Goal: Information Seeking & Learning: Find specific fact

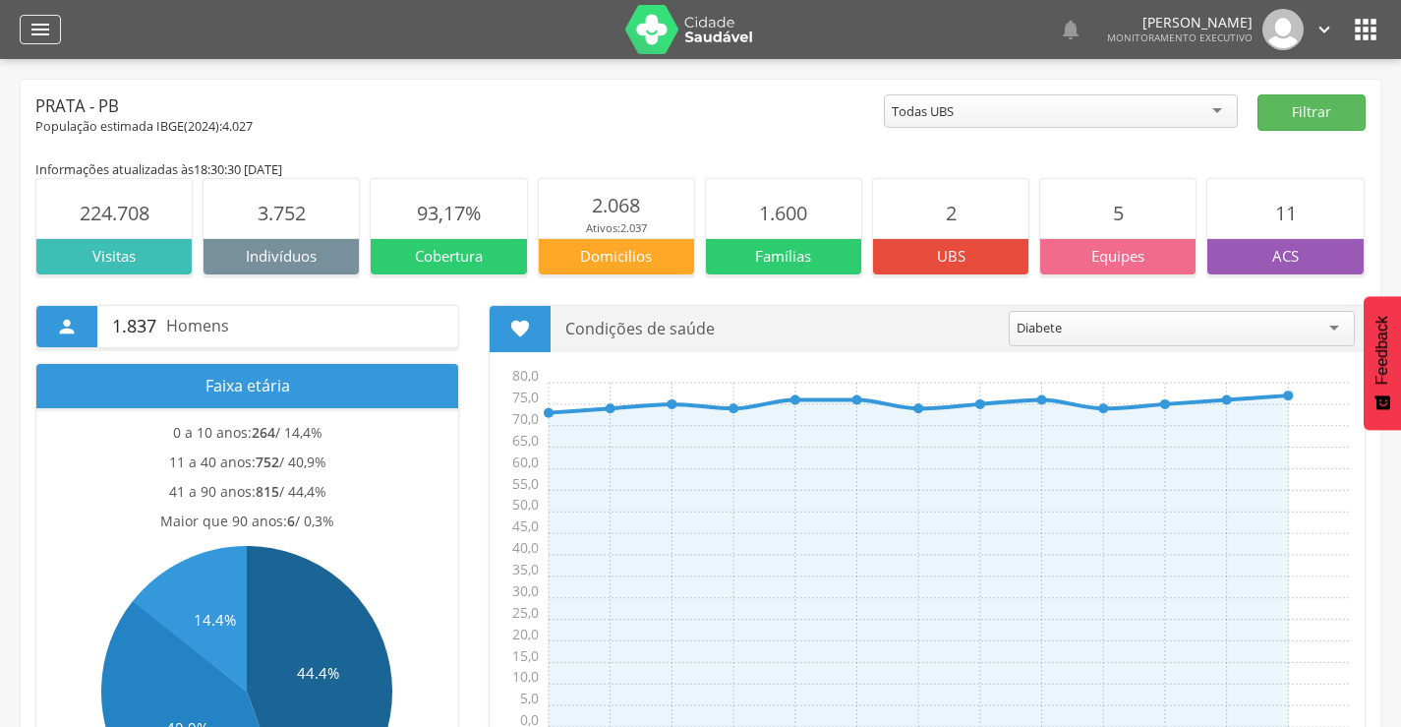
click at [42, 27] on icon "" at bounding box center [41, 30] width 24 height 24
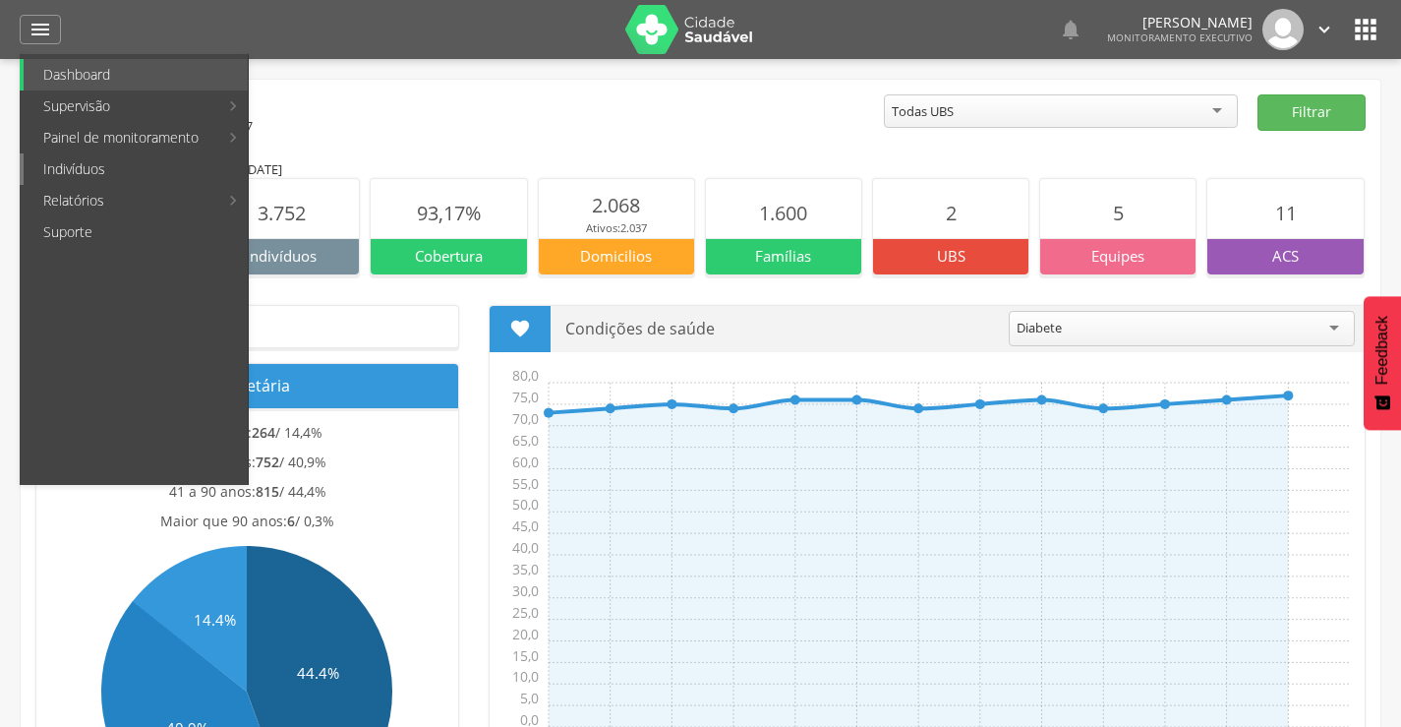
click at [117, 173] on link "Indivíduos" at bounding box center [136, 168] width 224 height 31
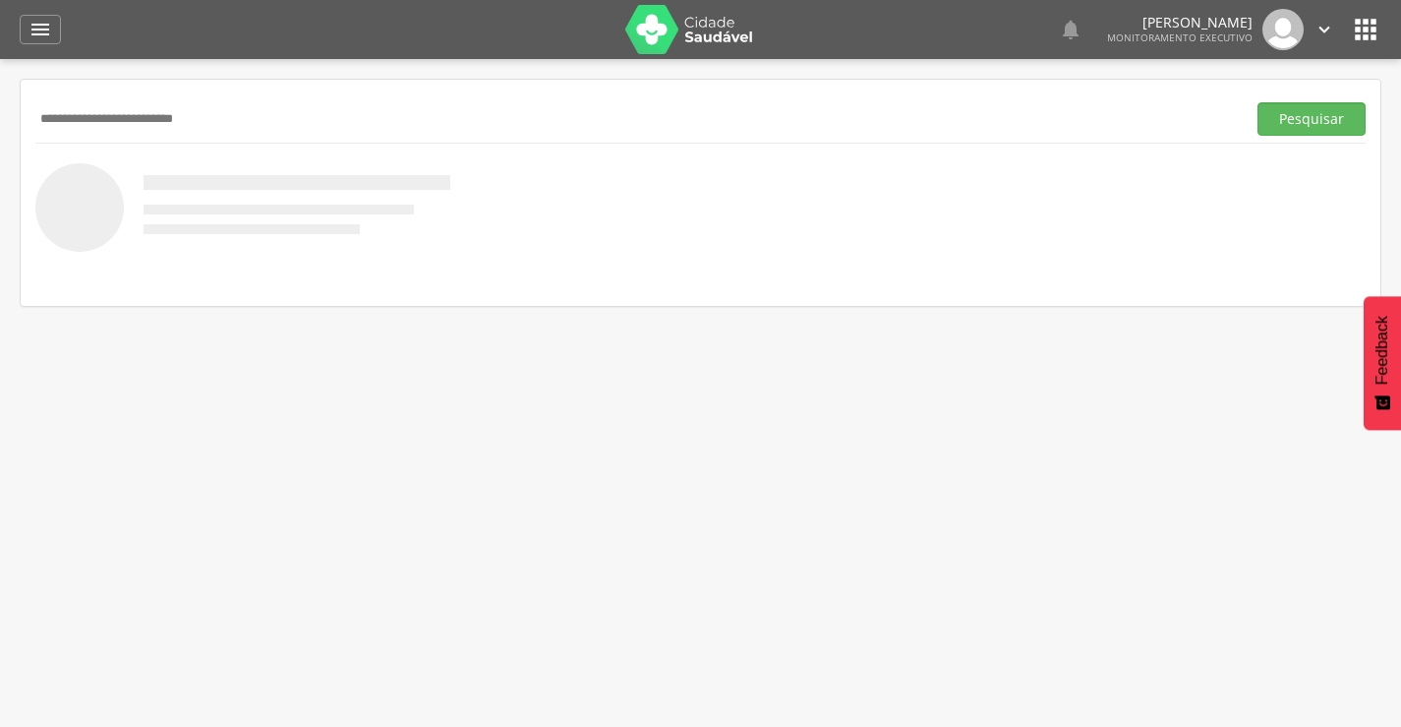
type input "**********"
click at [1258, 102] on button "Pesquisar" at bounding box center [1312, 118] width 108 height 33
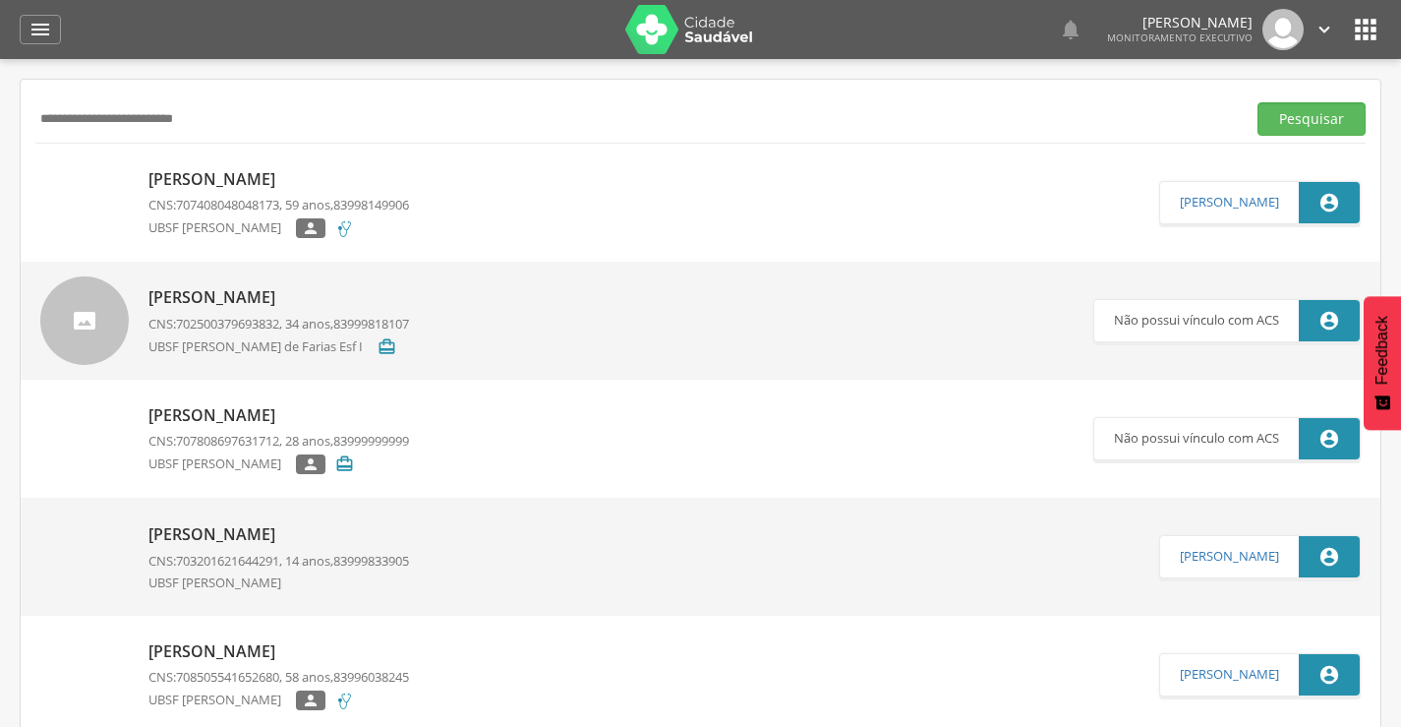
click at [224, 182] on p "[PERSON_NAME]" at bounding box center [278, 179] width 261 height 23
type input "**********"
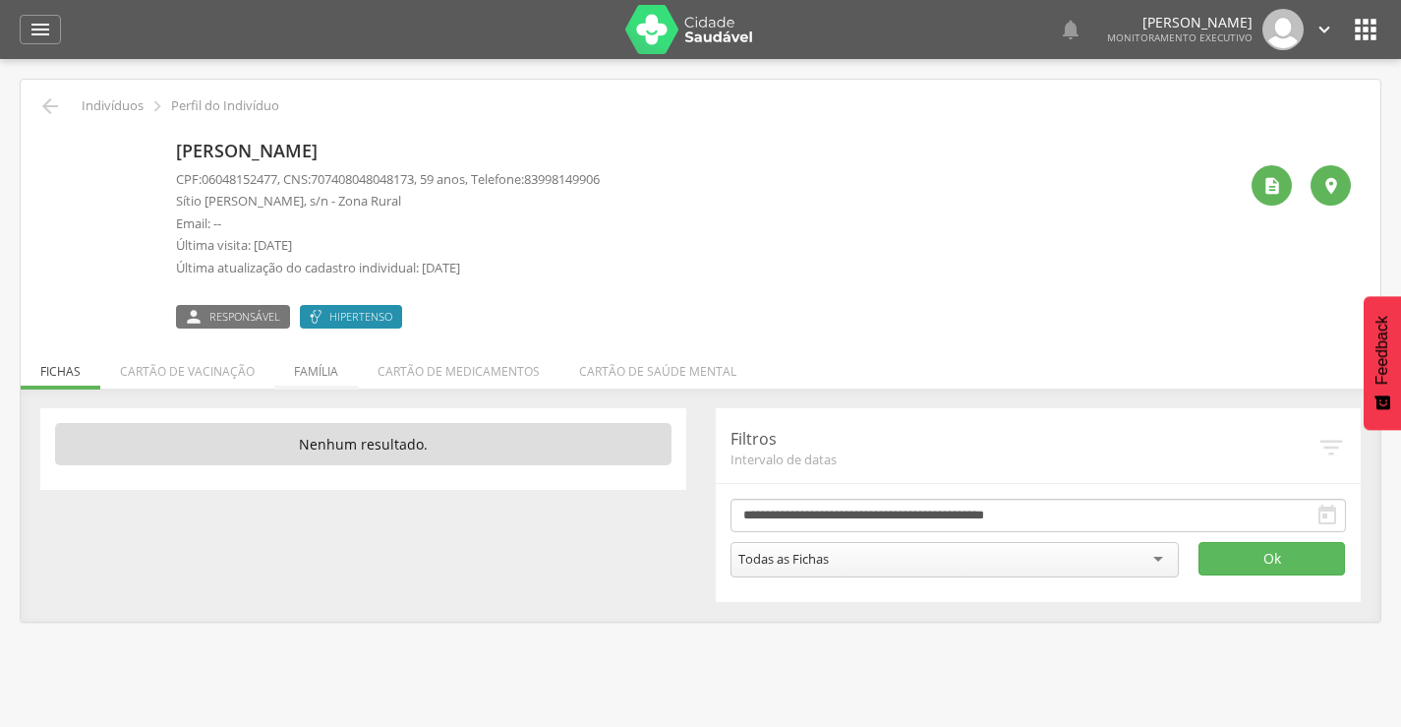
click at [326, 377] on li "Família" at bounding box center [316, 366] width 84 height 46
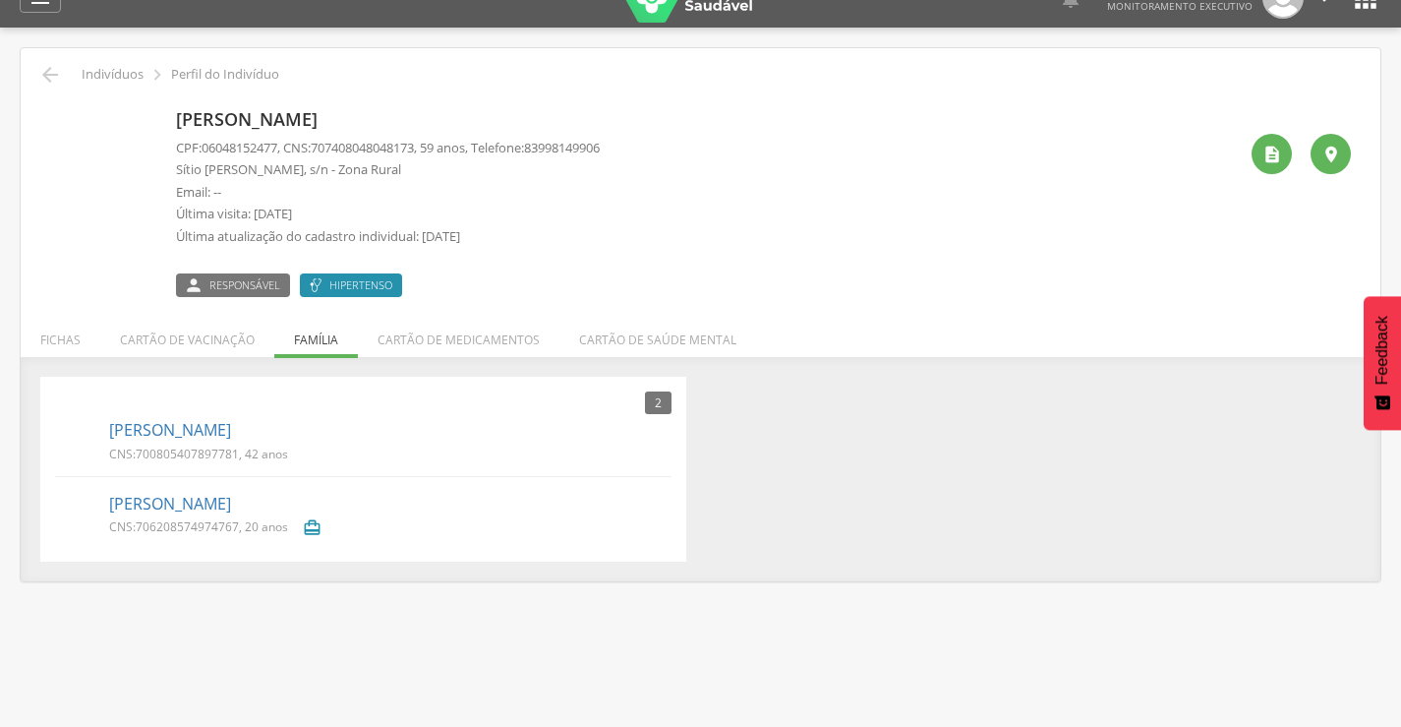
scroll to position [59, 0]
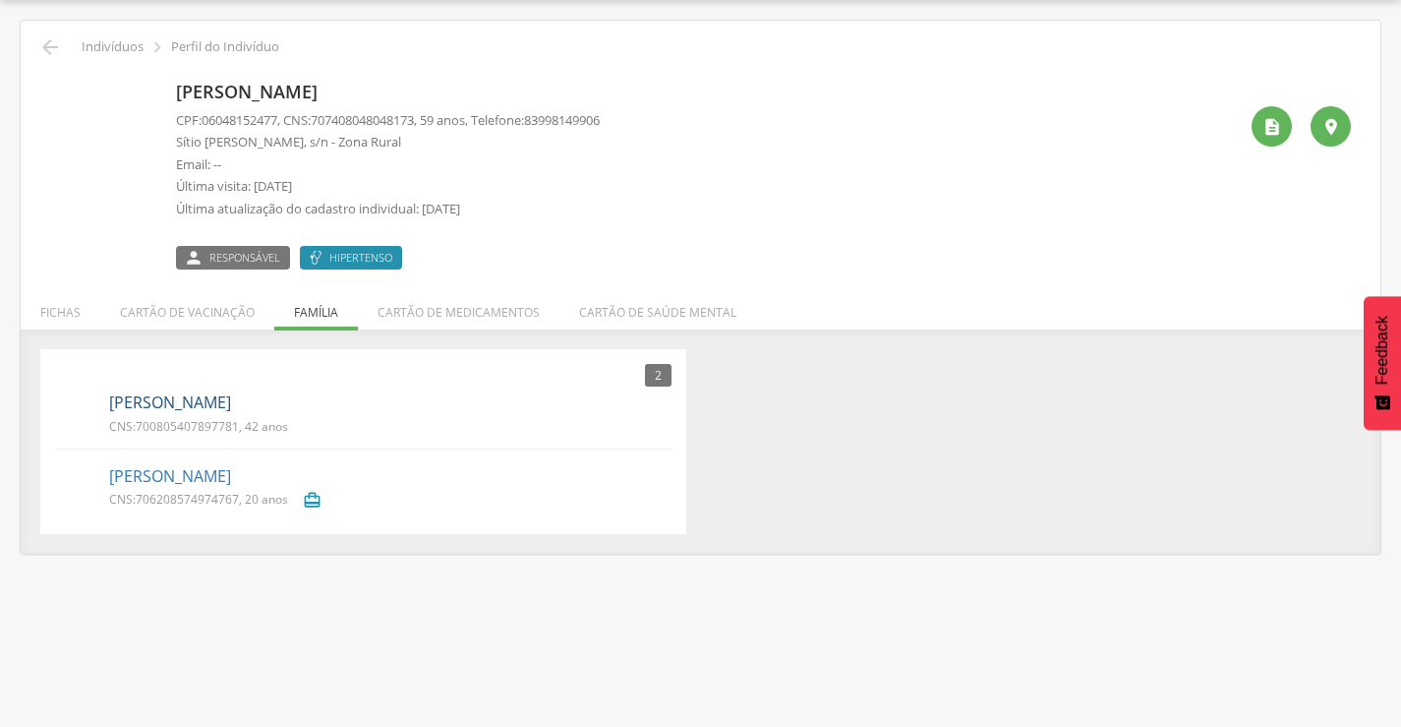
click at [206, 397] on link "[PERSON_NAME]" at bounding box center [170, 402] width 122 height 23
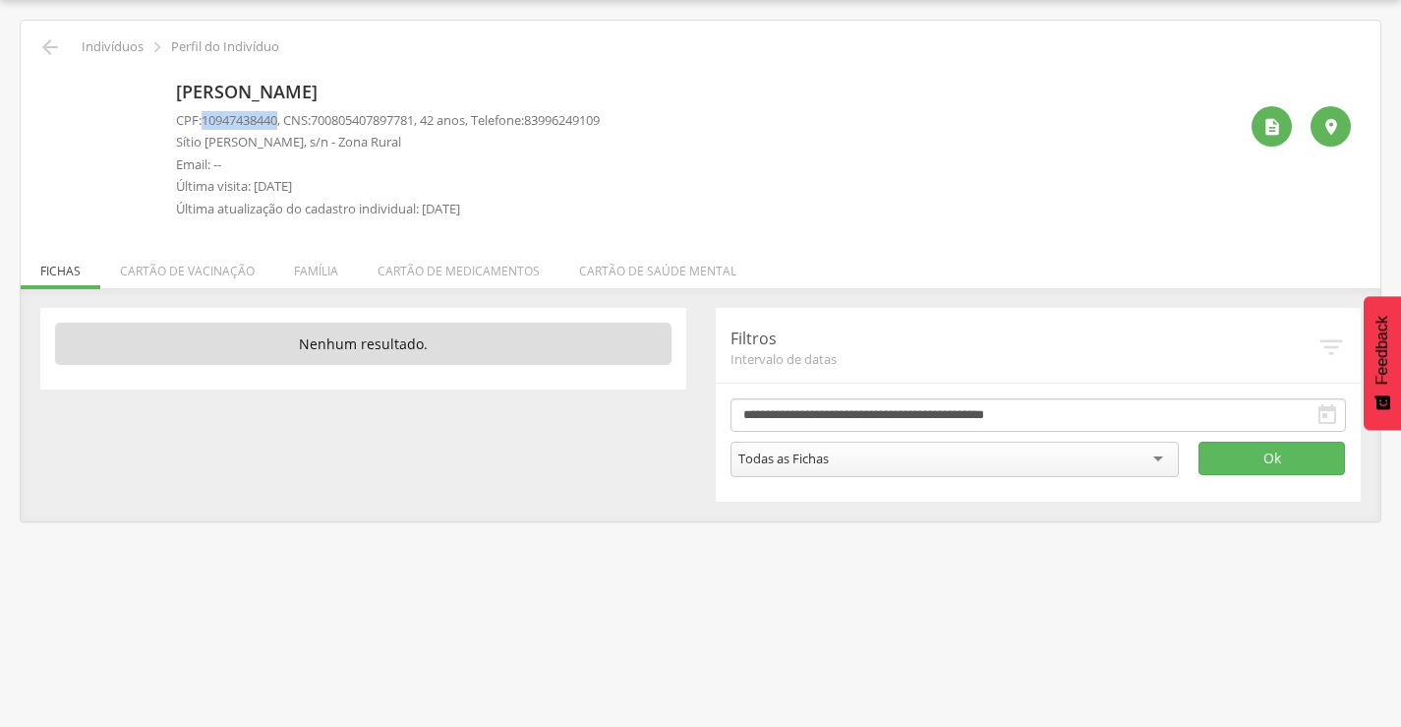
drag, startPoint x: 207, startPoint y: 118, endPoint x: 285, endPoint y: 116, distance: 78.7
click at [285, 116] on p "CPF: 10947438440 , CNS: [PHONE_NUMBER] , 42 anos, Telefone: [PHONE_NUMBER]" at bounding box center [388, 120] width 424 height 19
copy span "10947438440"
click at [329, 287] on li "Família" at bounding box center [316, 266] width 84 height 46
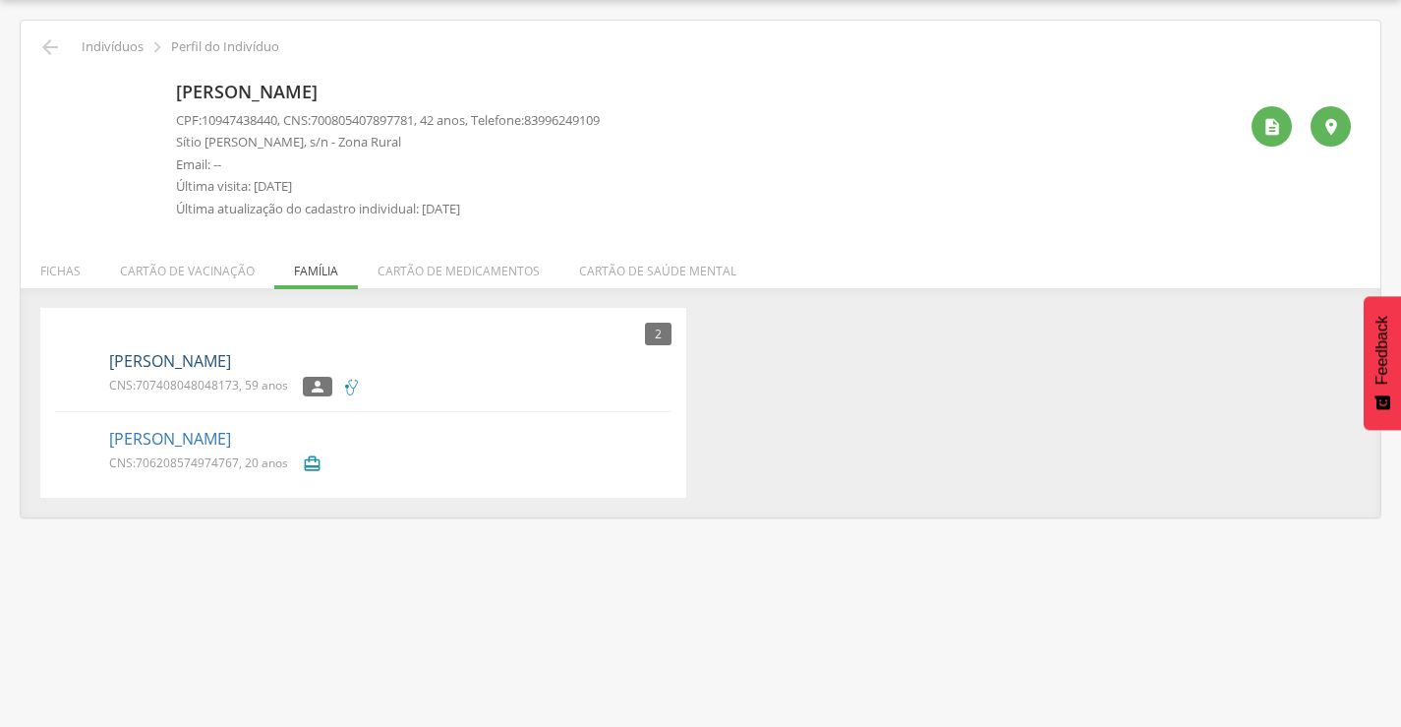
click at [177, 357] on link "[PERSON_NAME]" at bounding box center [170, 361] width 122 height 23
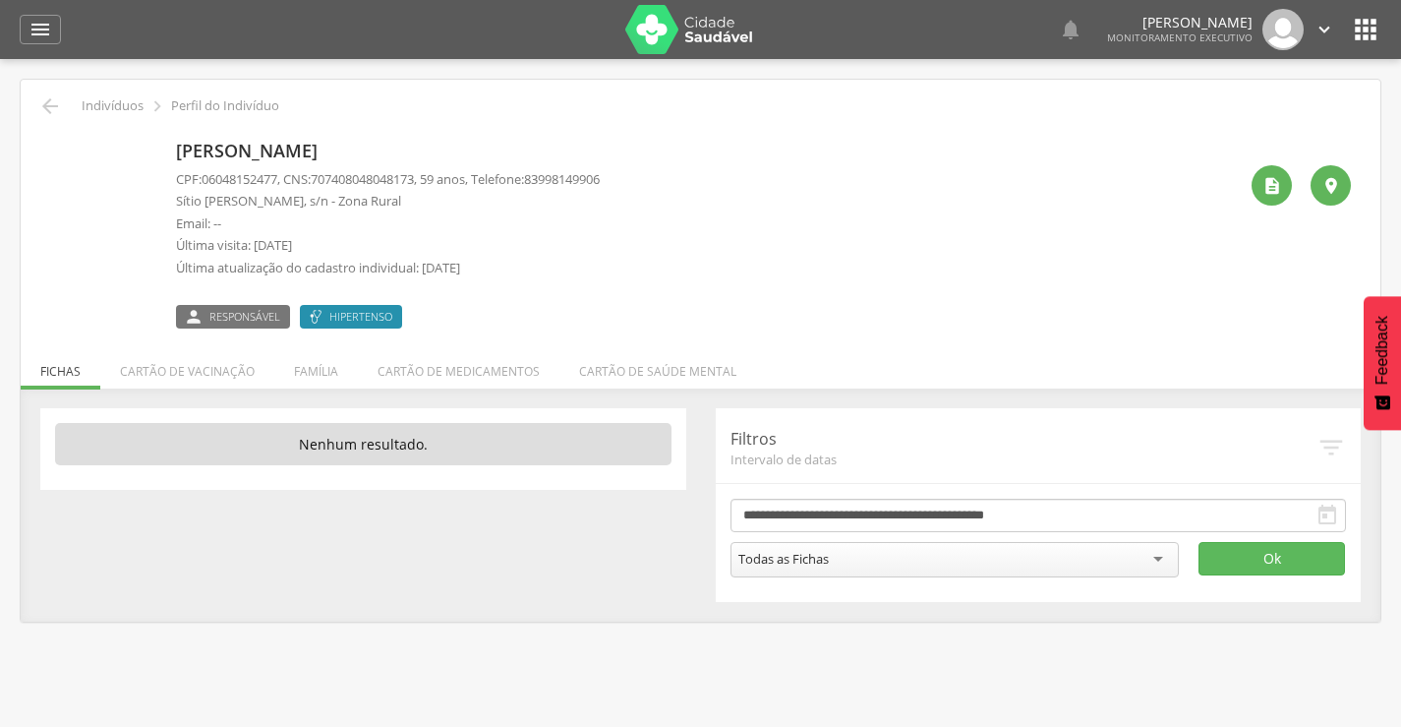
click at [62, 105] on div " Indivíduos  Perfil do Indivíduo" at bounding box center [700, 106] width 1331 height 24
click at [49, 116] on icon "" at bounding box center [50, 106] width 24 height 24
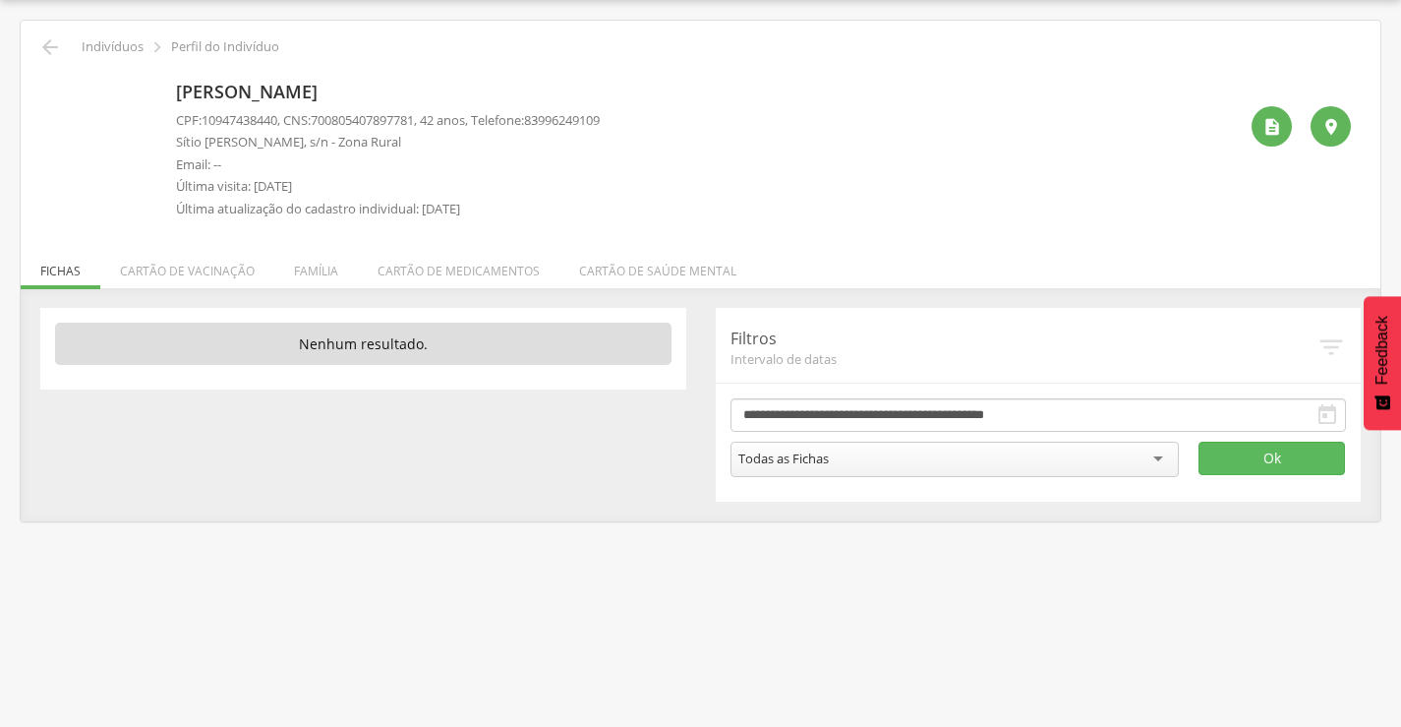
click at [50, 85] on img at bounding box center [50, 85] width 0 height 0
